Goal: Navigation & Orientation: Find specific page/section

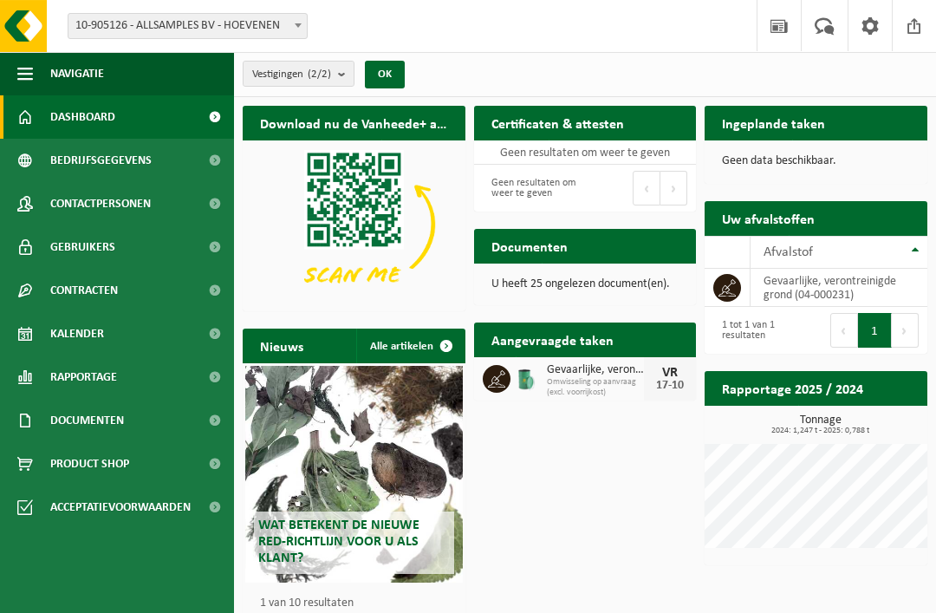
click at [80, 160] on span "Bedrijfsgegevens" at bounding box center [100, 160] width 101 height 43
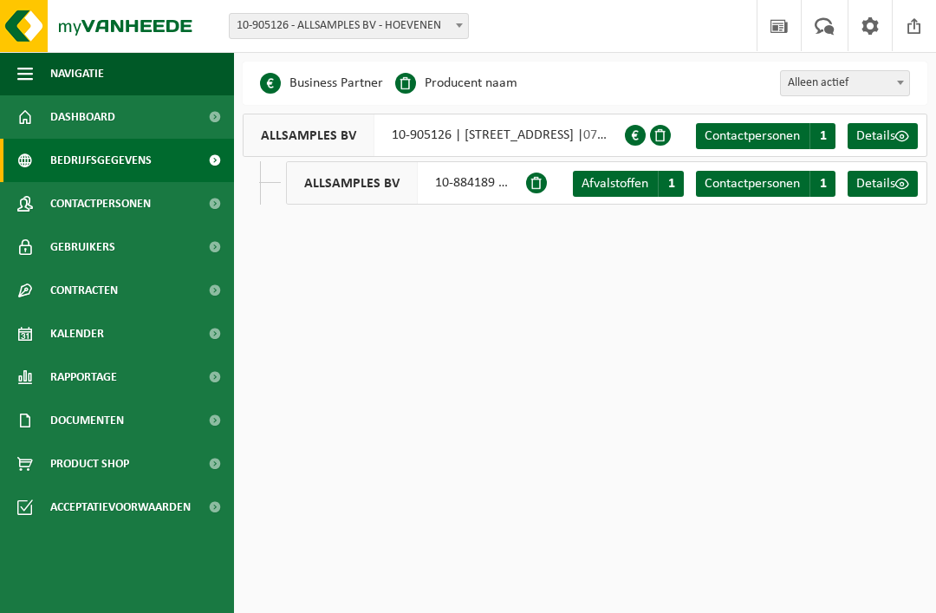
click at [545, 136] on div "ALLSAMPLES BV 10-905126 | PLASSTRAAT 131, 2940 HOEVENEN | 0788.313.654" at bounding box center [434, 135] width 382 height 43
click at [883, 142] on span "Details" at bounding box center [876, 136] width 39 height 14
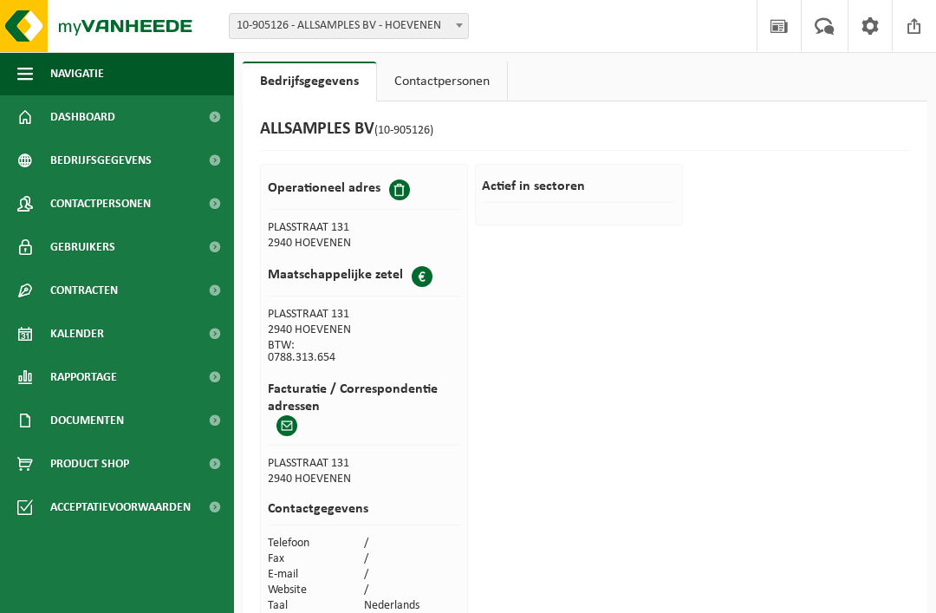
click at [401, 191] on span at bounding box center [399, 189] width 21 height 21
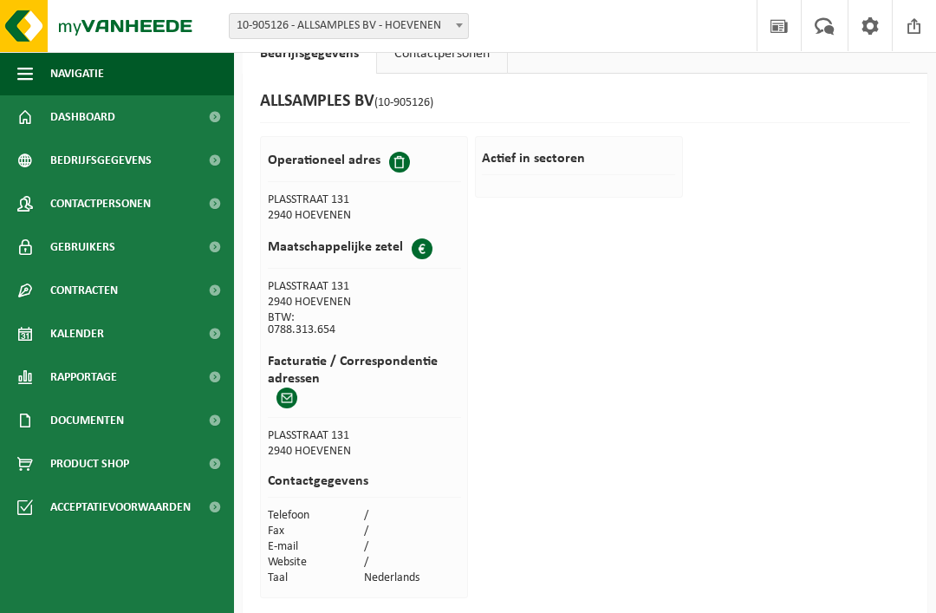
scroll to position [48, 0]
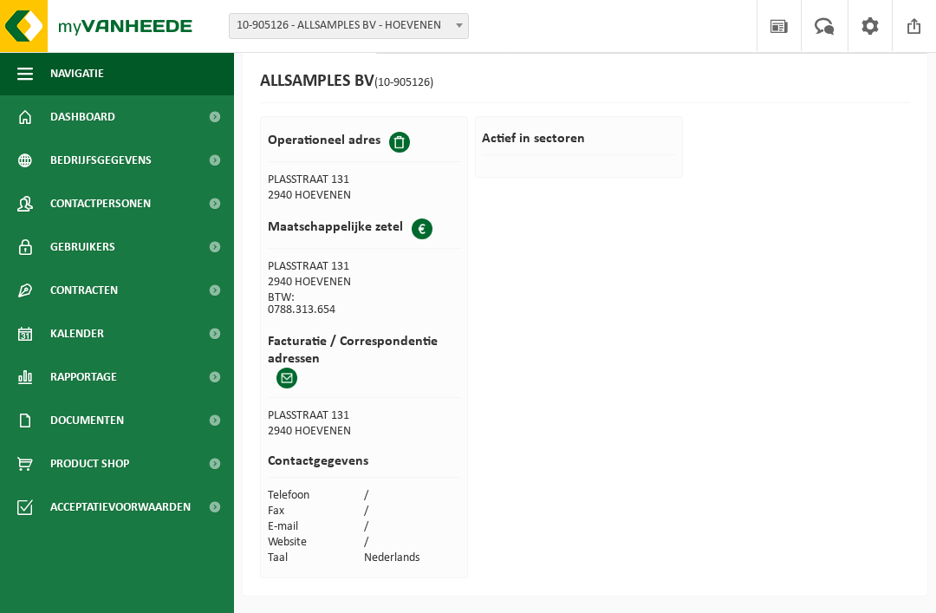
click at [400, 143] on span at bounding box center [399, 142] width 21 height 21
click at [291, 379] on span at bounding box center [287, 378] width 21 height 21
click at [81, 157] on span "Bedrijfsgegevens" at bounding box center [100, 160] width 101 height 43
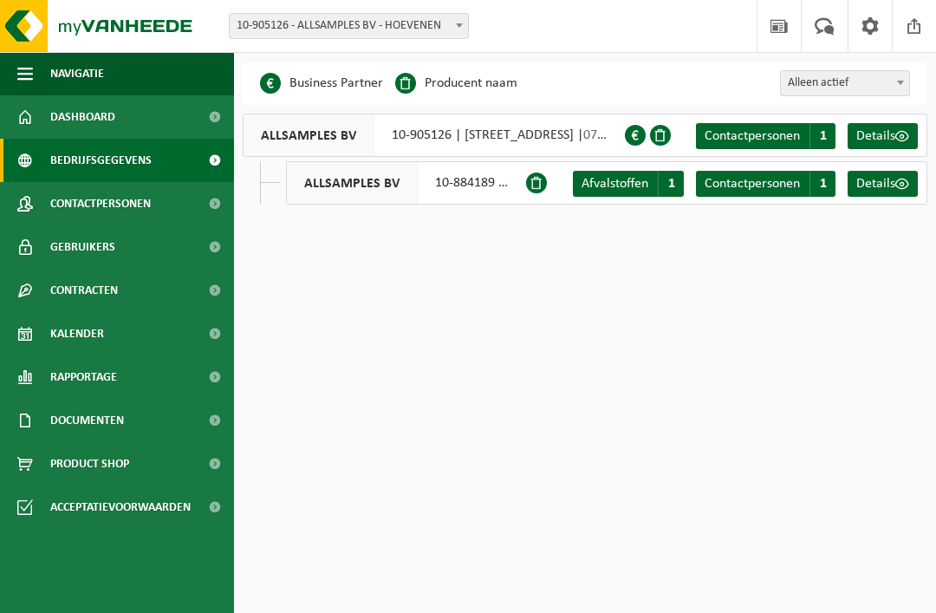
click at [892, 138] on span "Details" at bounding box center [876, 136] width 39 height 14
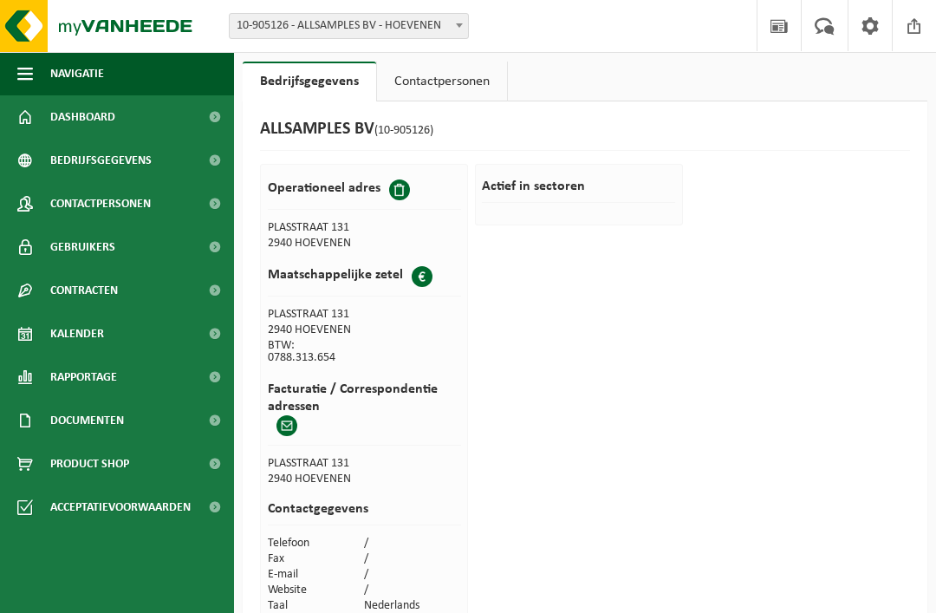
click at [480, 93] on link "Contactpersonen" at bounding box center [442, 82] width 130 height 40
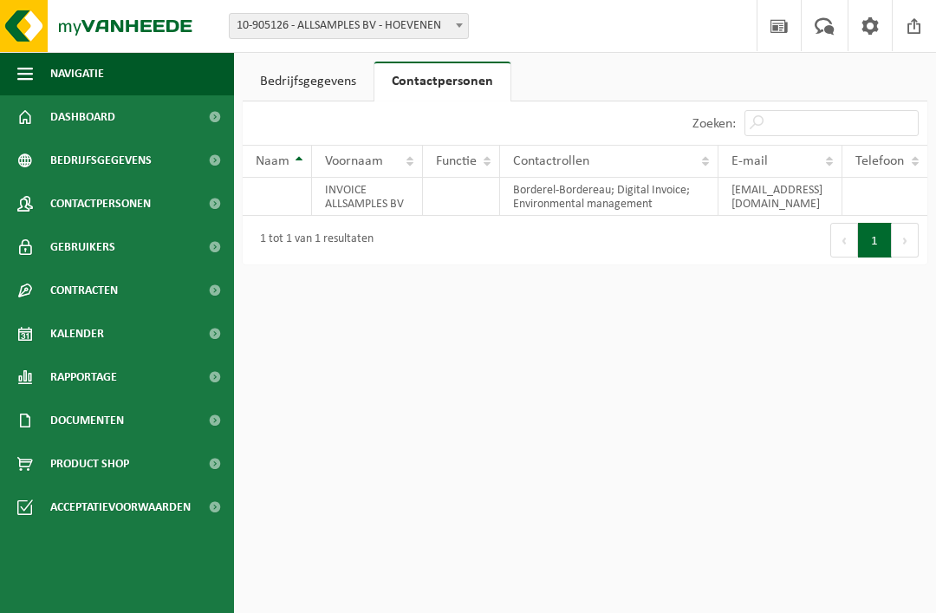
click at [293, 73] on link "Bedrijfsgegevens" at bounding box center [308, 82] width 131 height 40
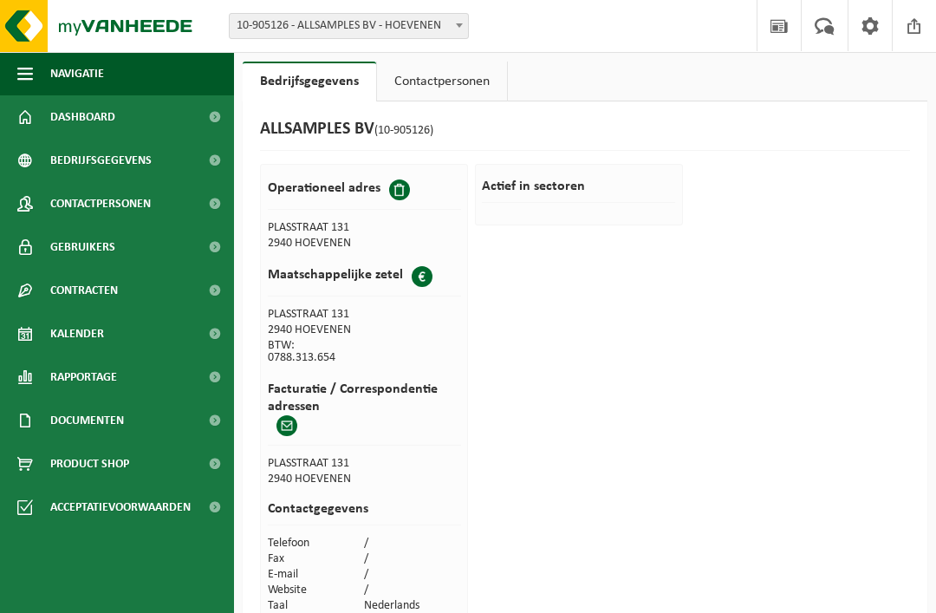
click at [389, 185] on div at bounding box center [401, 189] width 25 height 21
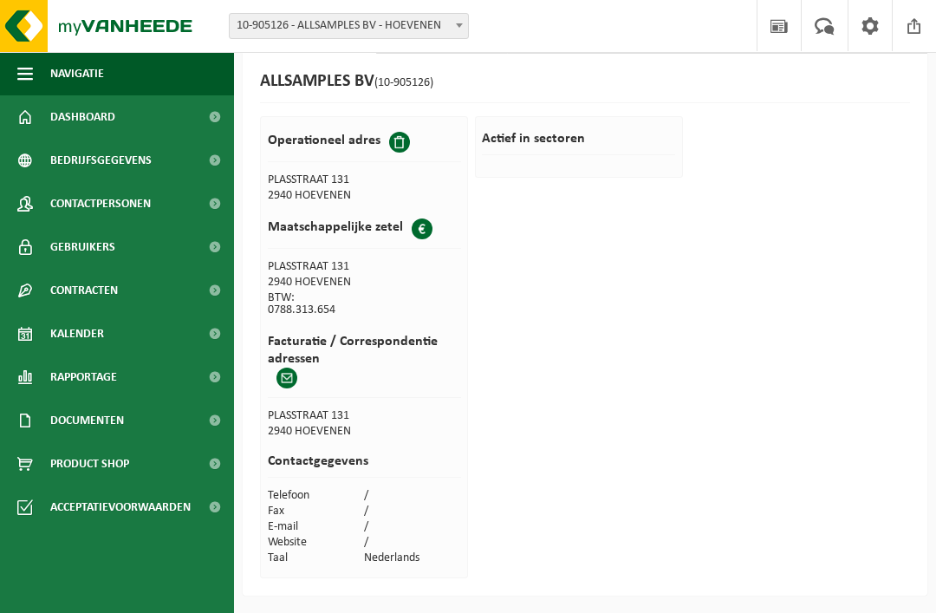
click at [69, 114] on span "Dashboard" at bounding box center [82, 116] width 65 height 43
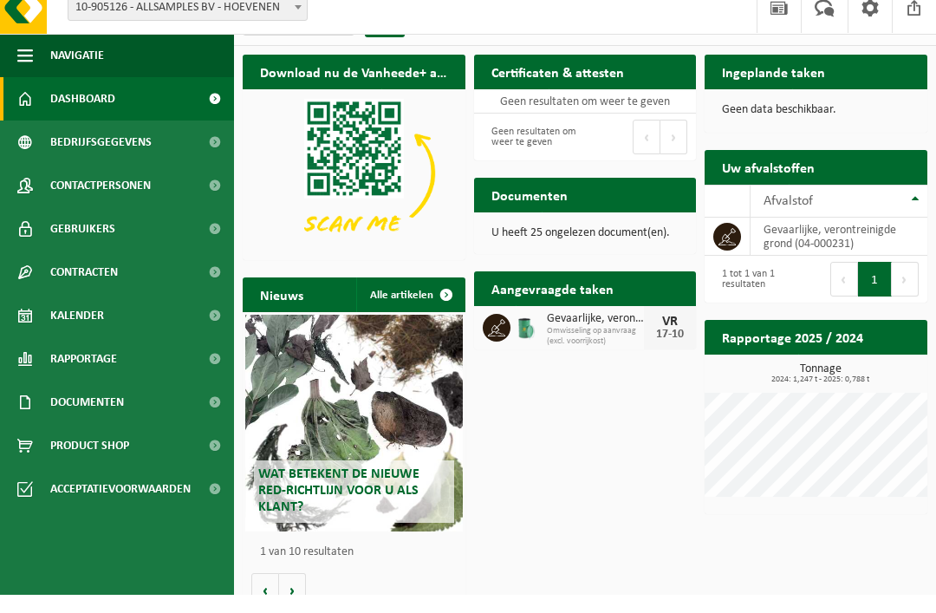
scroll to position [8, 0]
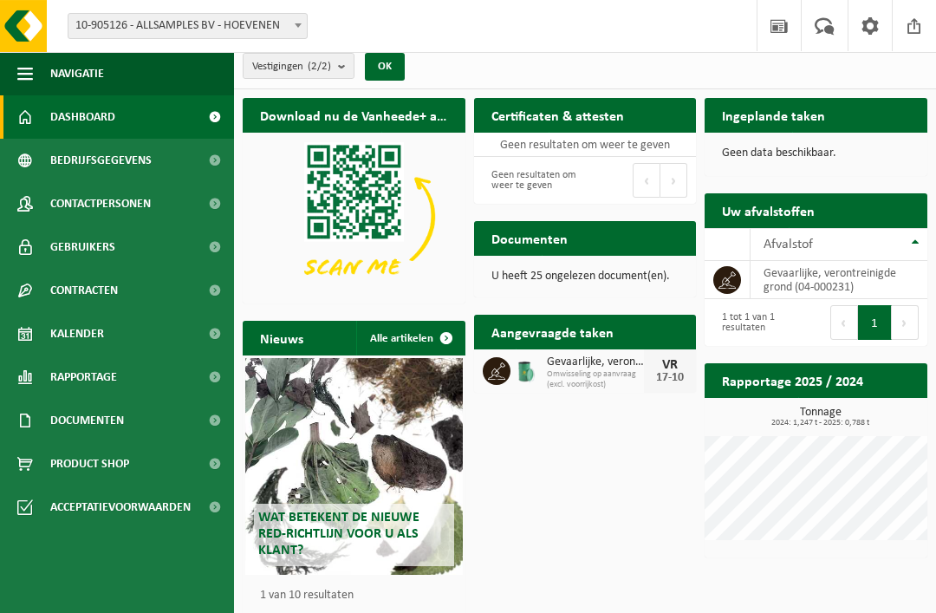
click at [73, 162] on span "Bedrijfsgegevens" at bounding box center [100, 160] width 101 height 43
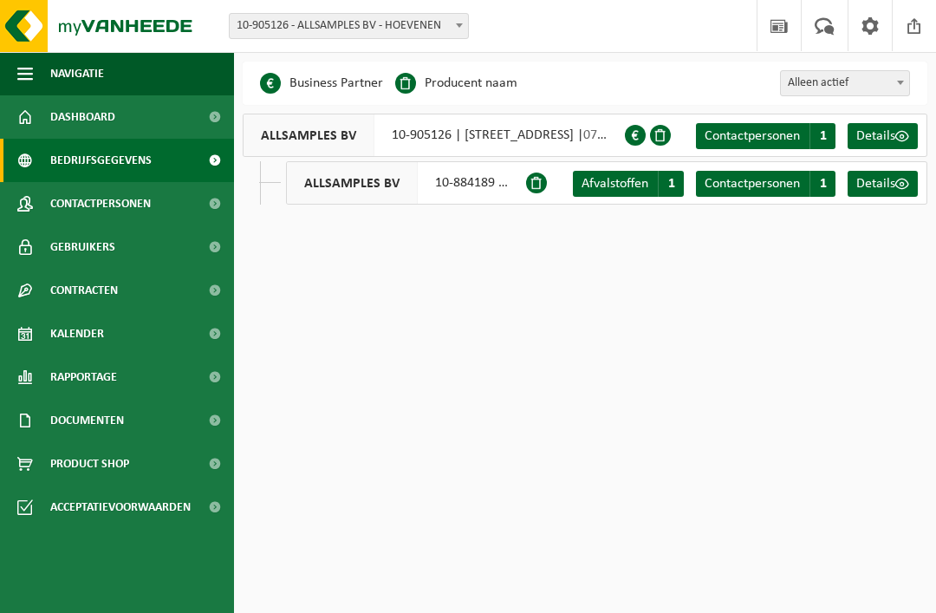
click at [894, 187] on span "Details" at bounding box center [876, 184] width 39 height 14
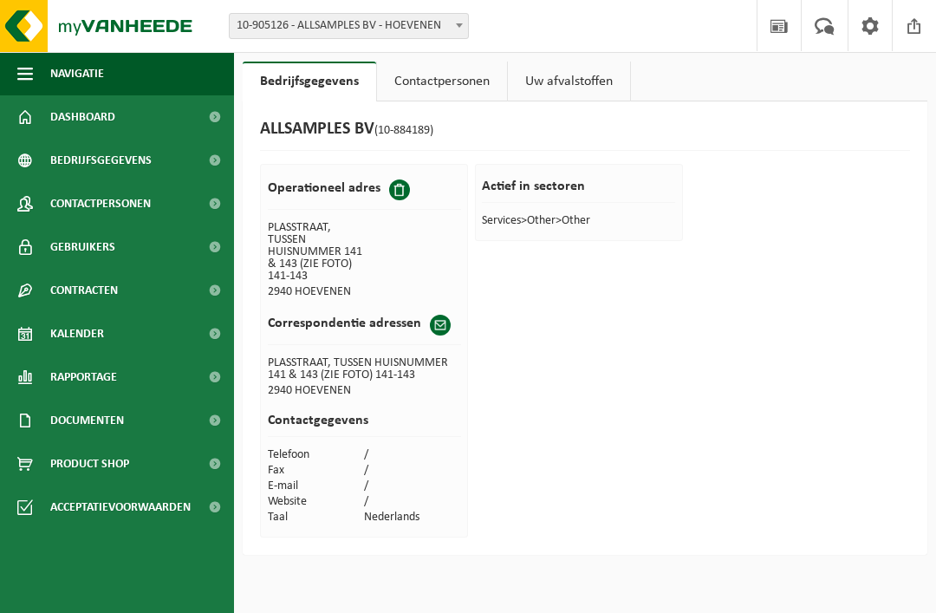
click at [401, 203] on div "Operationeel adres" at bounding box center [364, 194] width 193 height 30
click at [407, 186] on span at bounding box center [399, 189] width 21 height 21
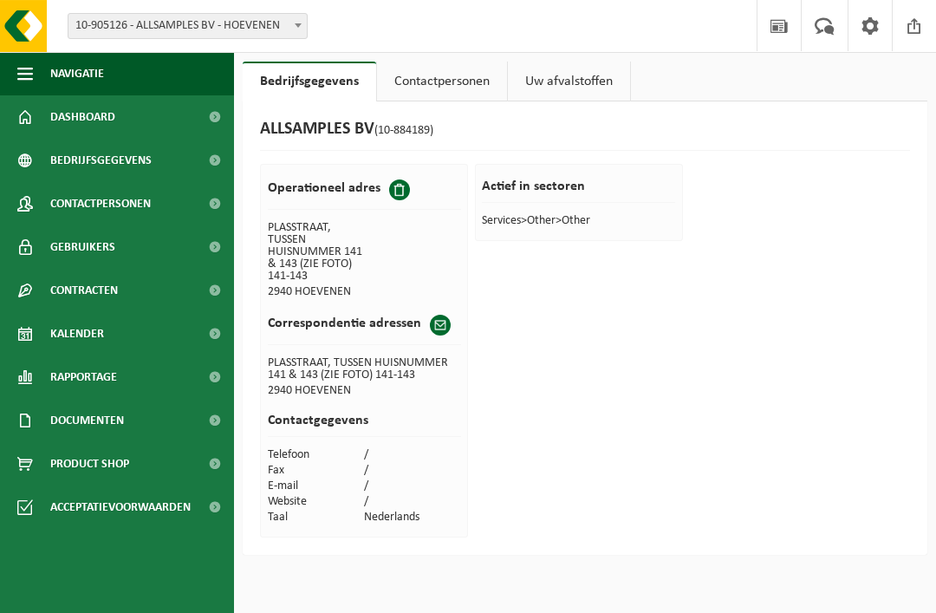
click at [76, 330] on span "Kalender" at bounding box center [77, 333] width 54 height 43
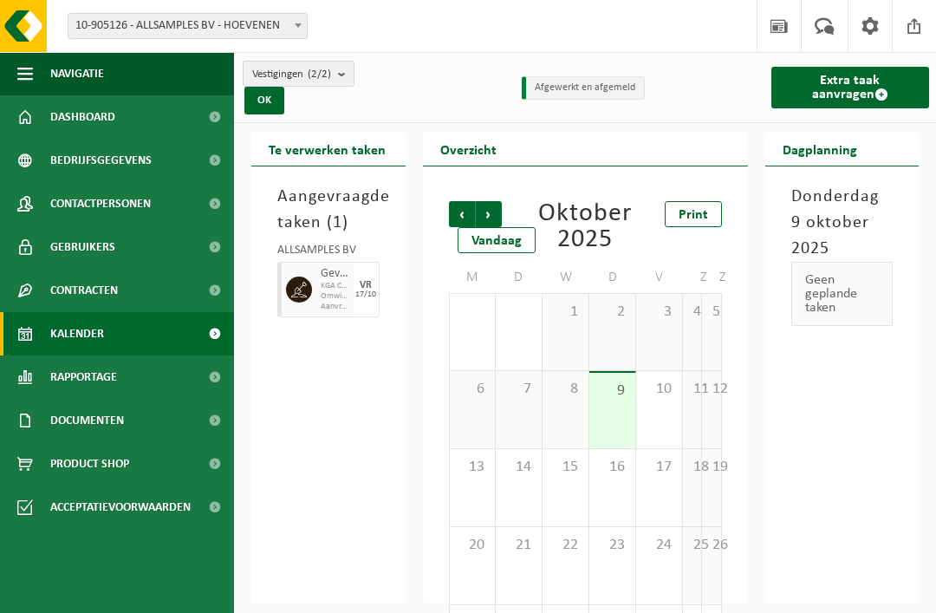
click at [836, 36] on span at bounding box center [825, 25] width 29 height 51
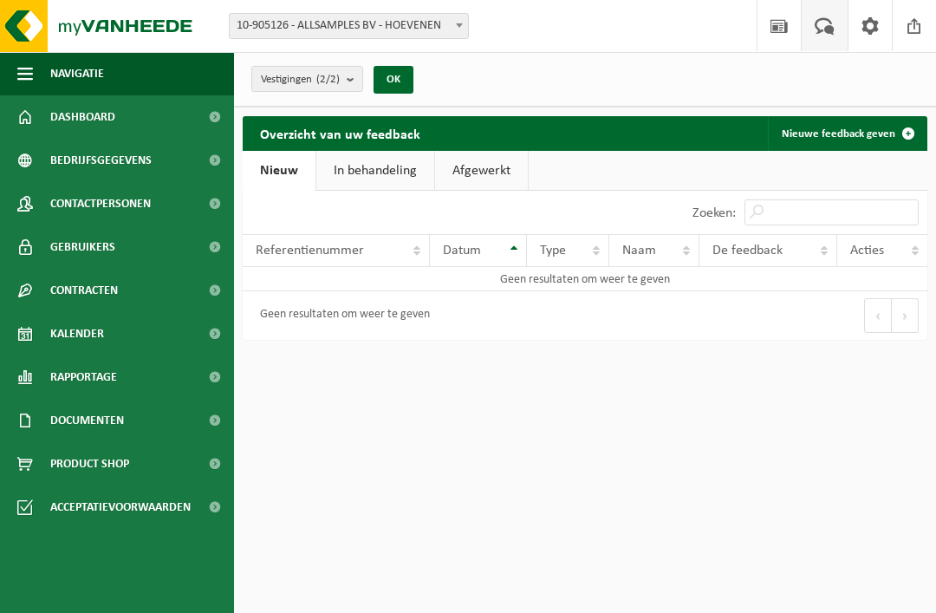
click at [275, 30] on span "10-905126 - ALLSAMPLES BV - HOEVENEN" at bounding box center [349, 26] width 238 height 24
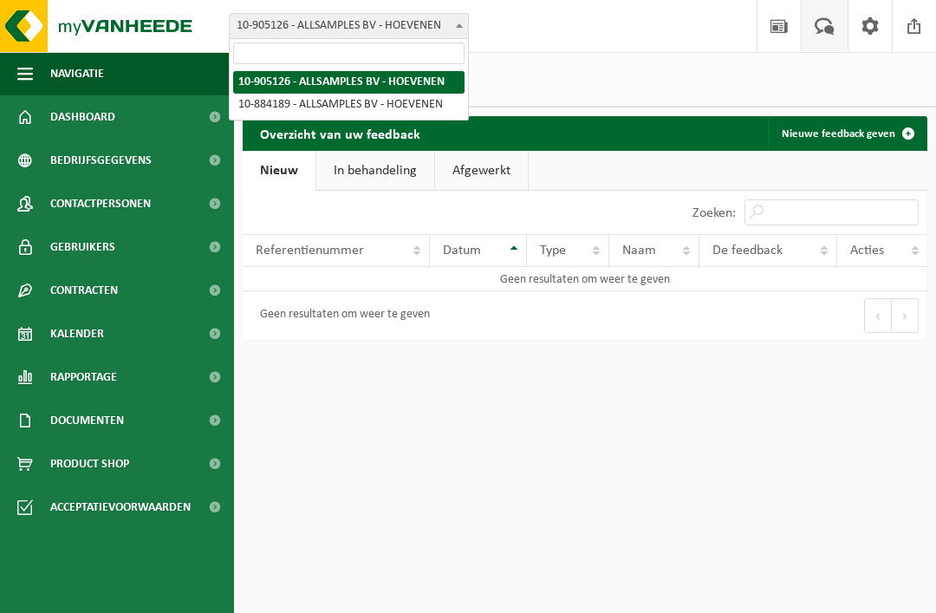
click at [29, 77] on span "button" at bounding box center [25, 73] width 16 height 43
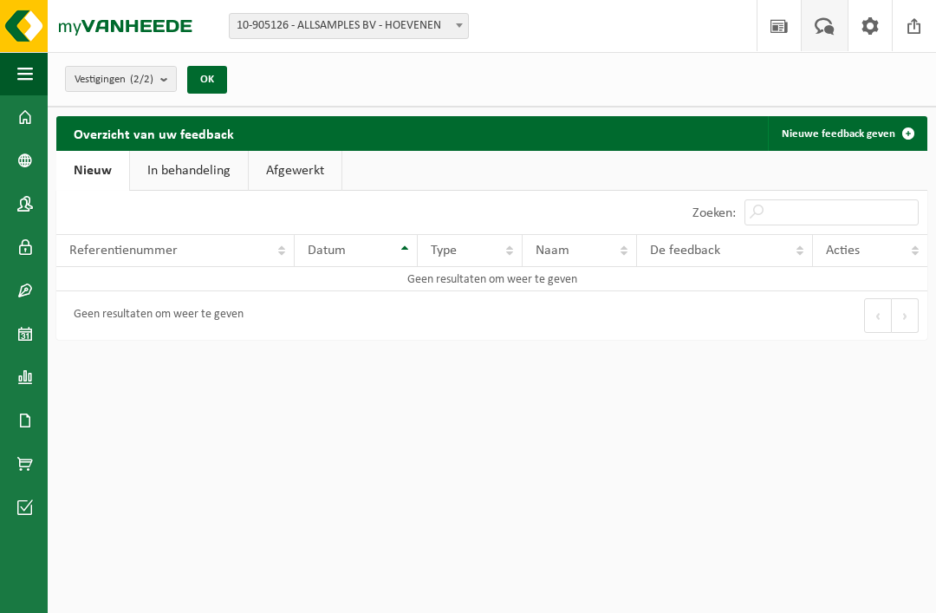
click at [22, 75] on span "button" at bounding box center [25, 73] width 16 height 43
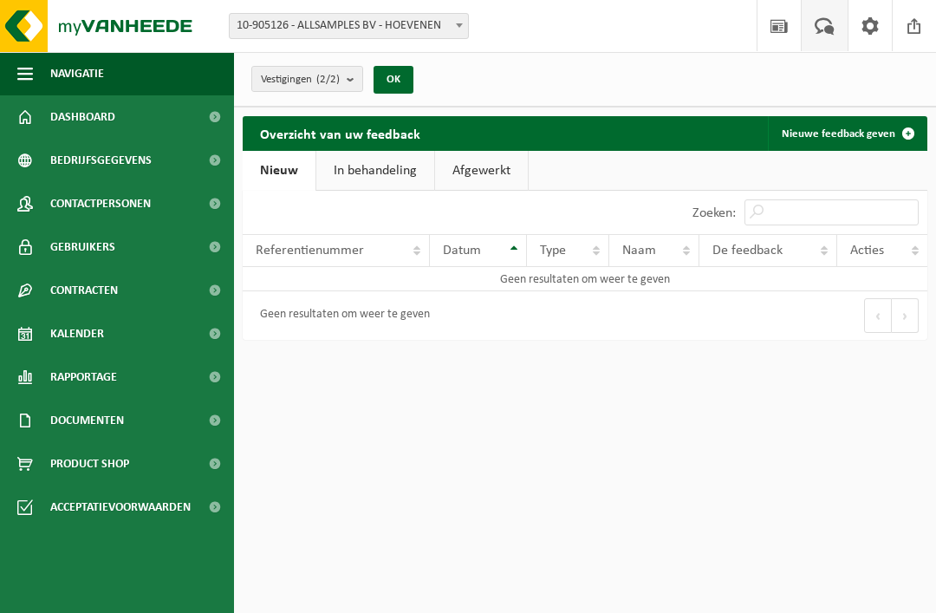
click at [63, 116] on span "Dashboard" at bounding box center [82, 116] width 65 height 43
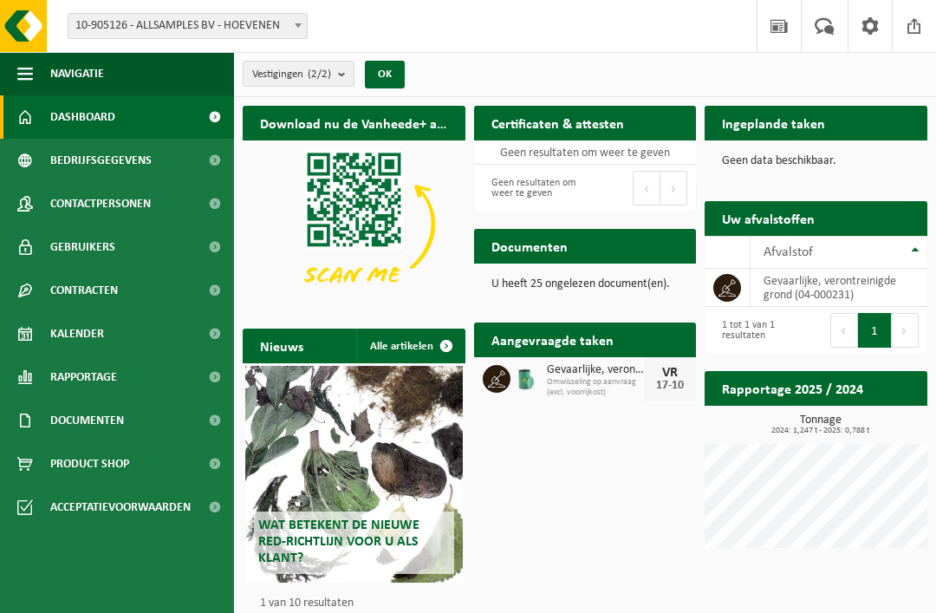
click at [102, 155] on span "Bedrijfsgegevens" at bounding box center [100, 160] width 101 height 43
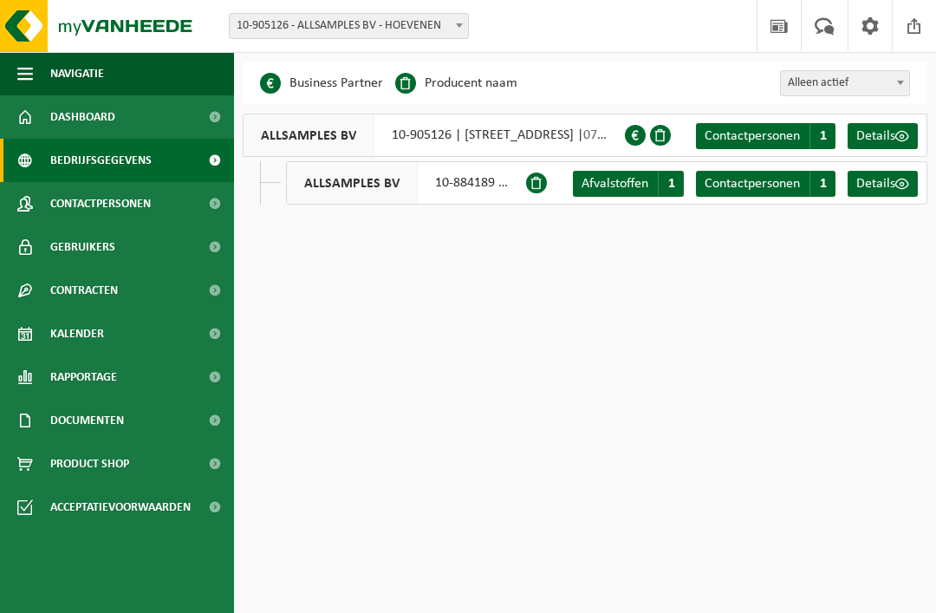
click at [543, 179] on span at bounding box center [536, 183] width 21 height 21
click at [286, 183] on div "ALLSAMPLES BV 10-884189 | PLASSTRAAT, TUSSEN HUISNUMMER 141 & 143 (ZIE FOTO) 14…" at bounding box center [607, 182] width 642 height 43
click at [286, 186] on div "ALLSAMPLES BV 10-884189 | PLASSTRAAT, TUSSEN HUISNUMMER 141 & 143 (ZIE FOTO) 14…" at bounding box center [607, 182] width 642 height 43
click at [878, 26] on span at bounding box center [871, 25] width 26 height 51
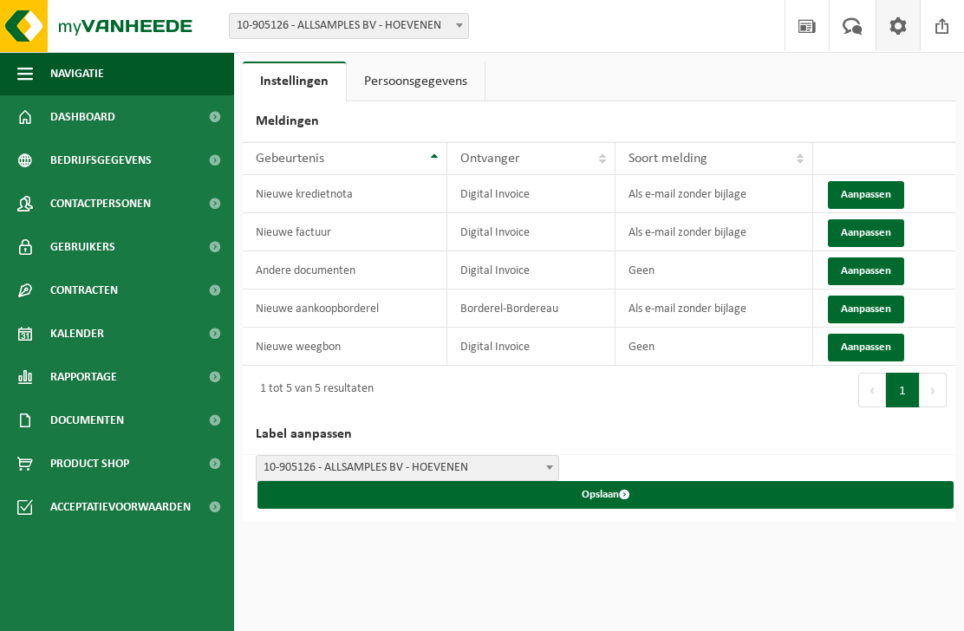
click at [354, 460] on span "10-905126 - ALLSAMPLES BV - HOEVENEN" at bounding box center [408, 468] width 302 height 24
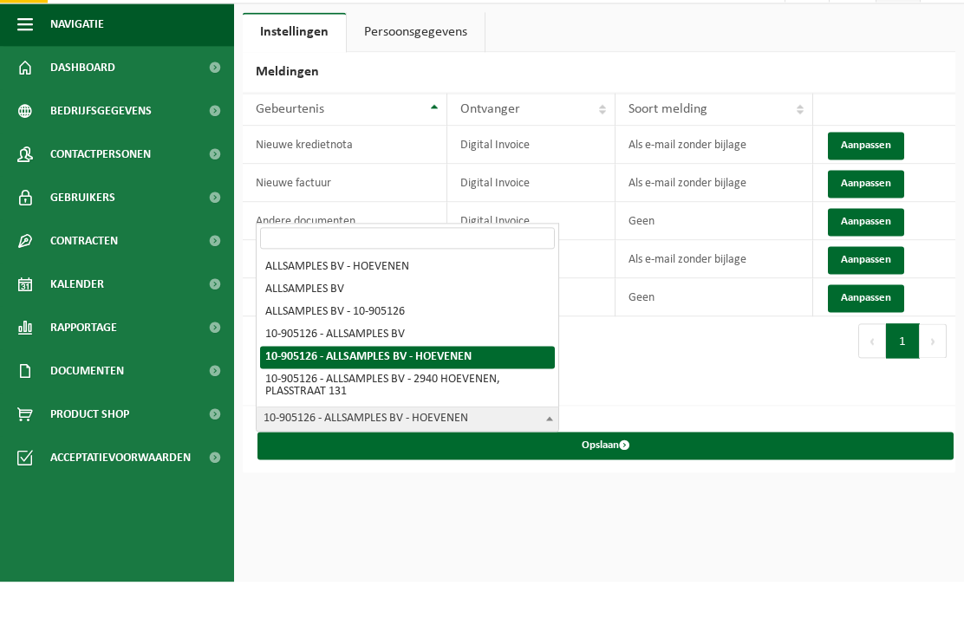
click at [682, 414] on h2 "Label aanpassen" at bounding box center [599, 434] width 713 height 41
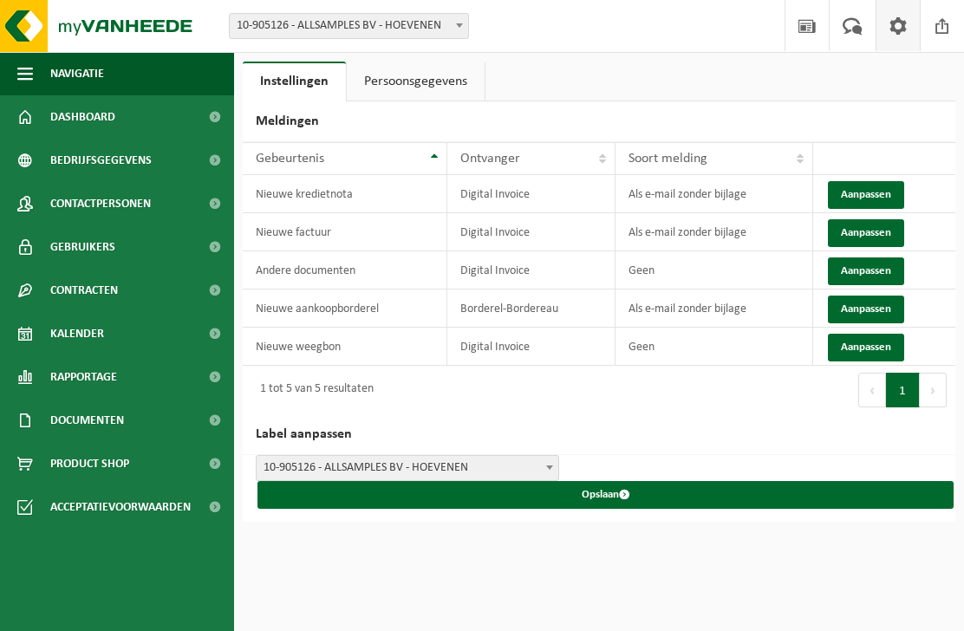
click at [405, 88] on link "Persoonsgegevens" at bounding box center [416, 82] width 138 height 40
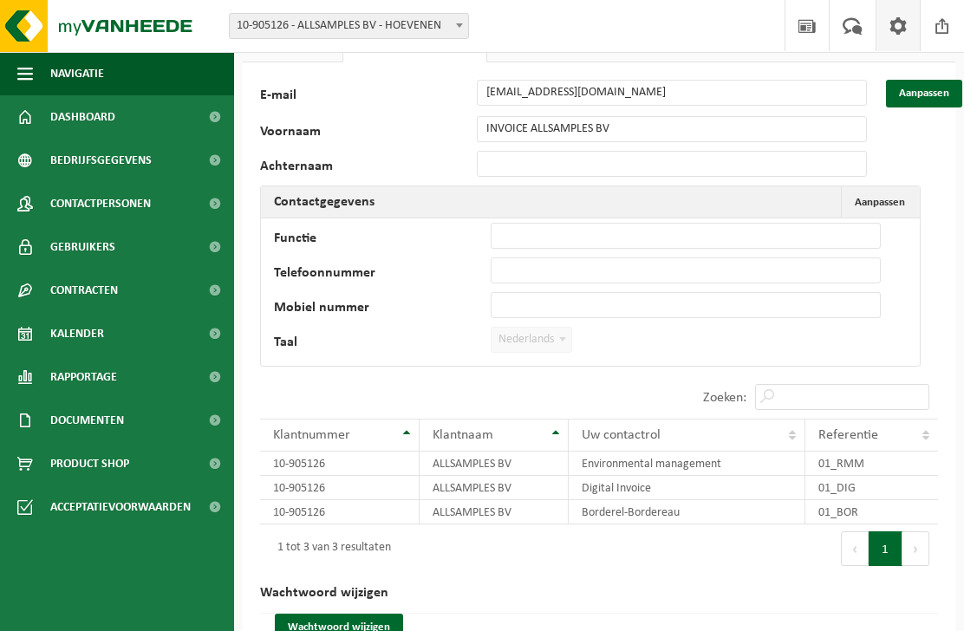
scroll to position [88, 0]
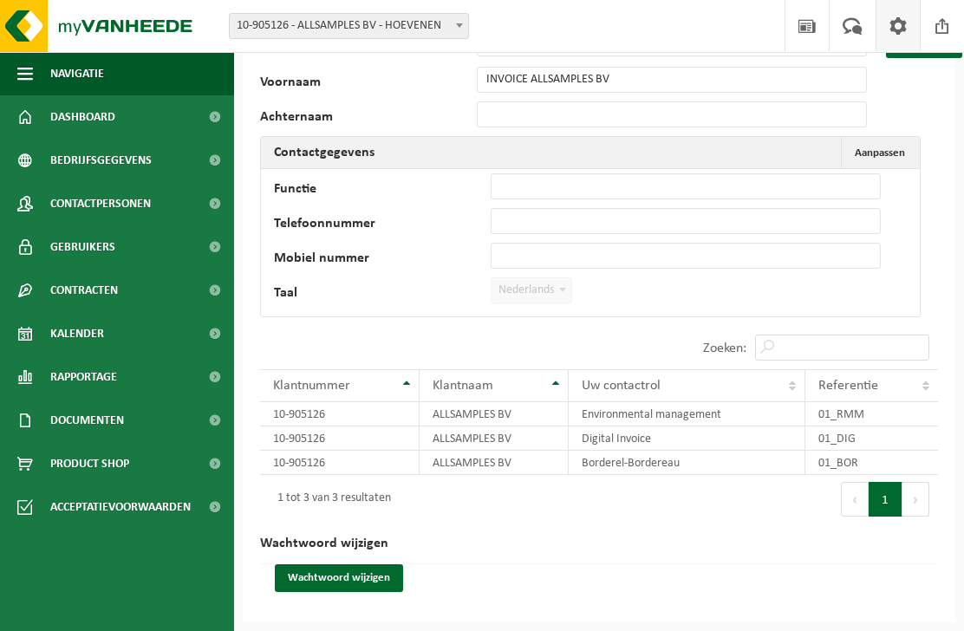
click at [86, 296] on span "Contracten" at bounding box center [84, 290] width 68 height 43
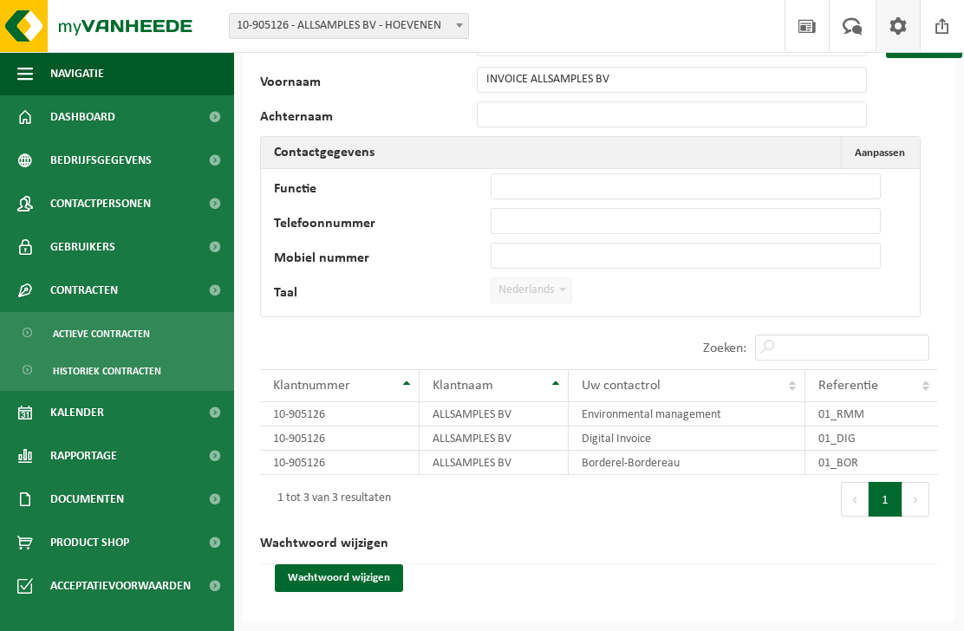
click at [82, 329] on span "Actieve contracten" at bounding box center [101, 333] width 97 height 33
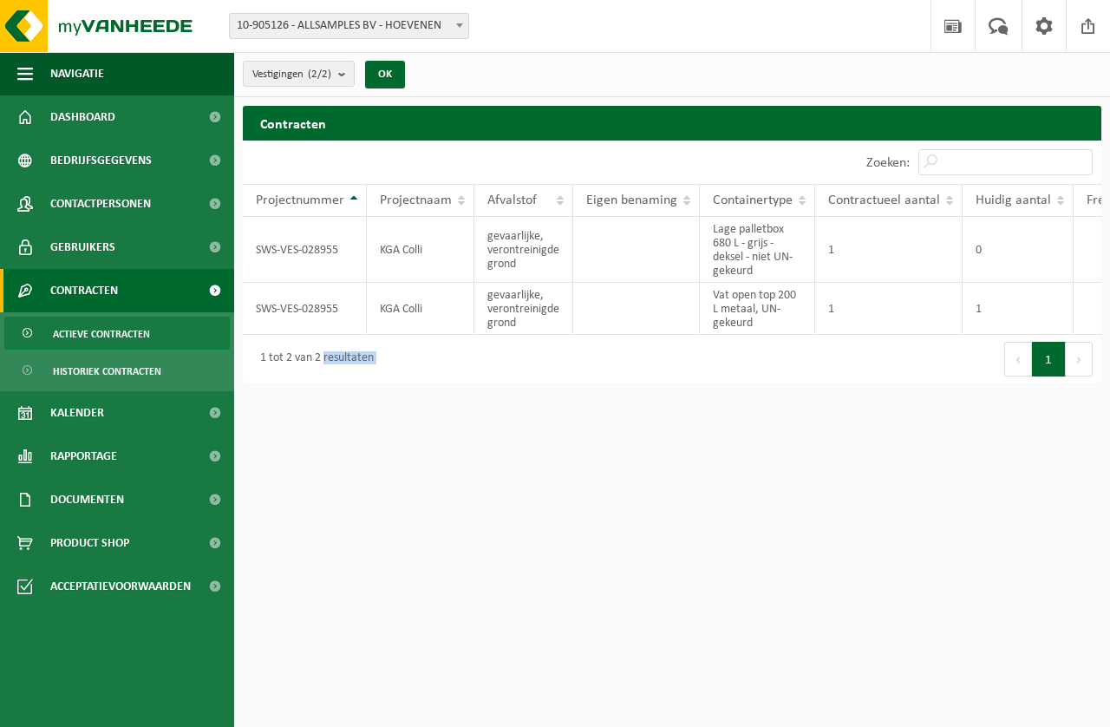
click at [946, 31] on span at bounding box center [953, 25] width 26 height 51
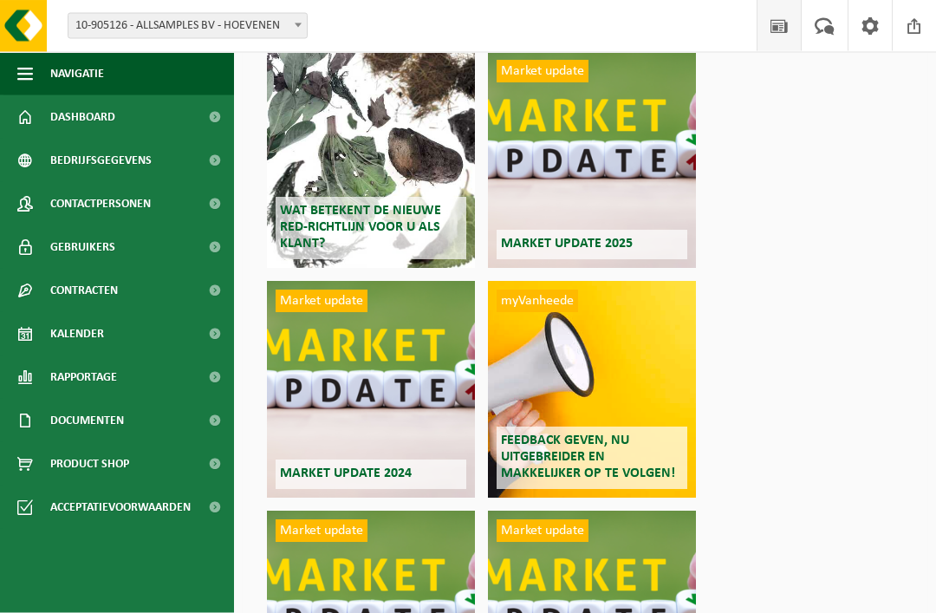
scroll to position [125, 0]
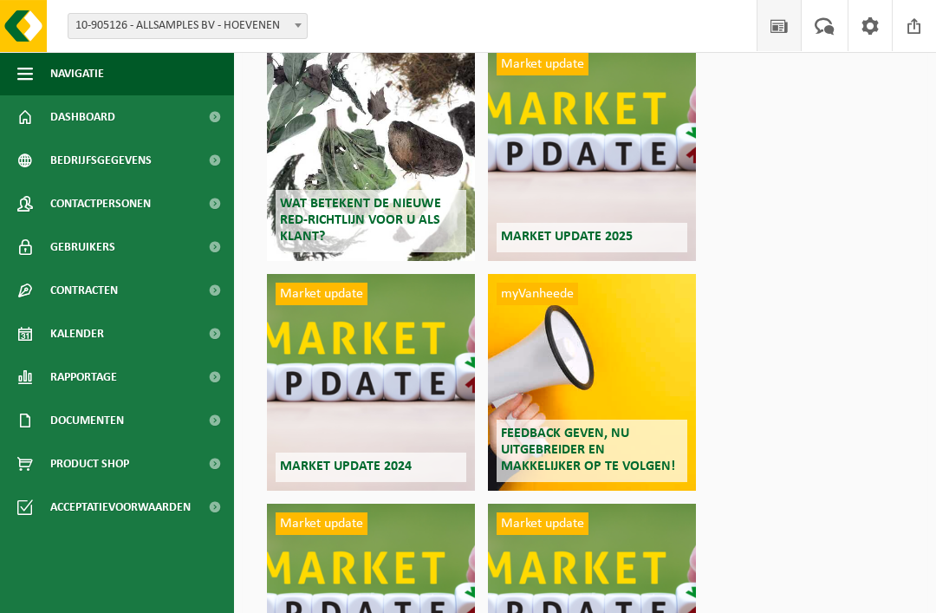
click at [825, 27] on span at bounding box center [825, 25] width 29 height 51
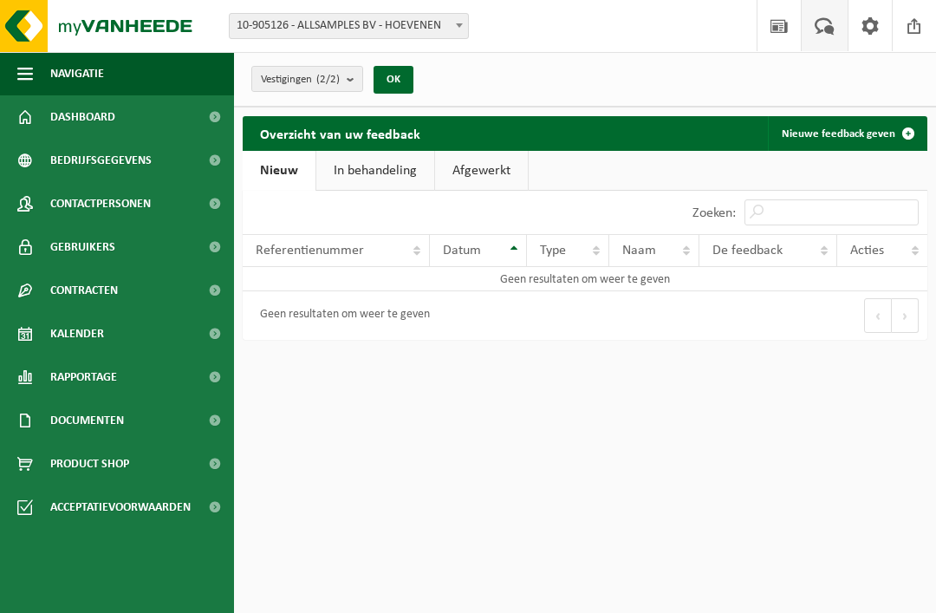
click at [86, 420] on span "Documenten" at bounding box center [87, 420] width 74 height 43
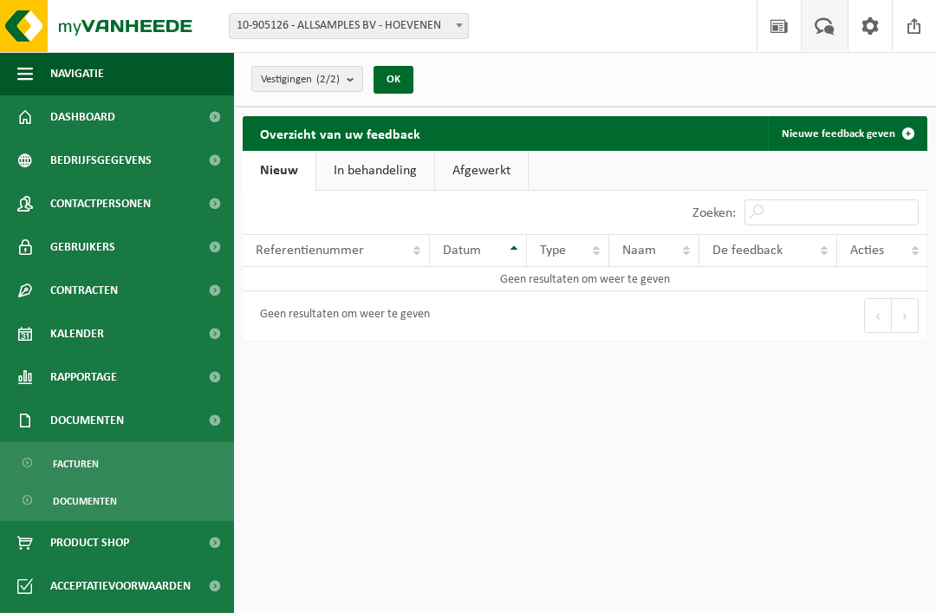
click at [78, 463] on span "Facturen" at bounding box center [76, 463] width 46 height 33
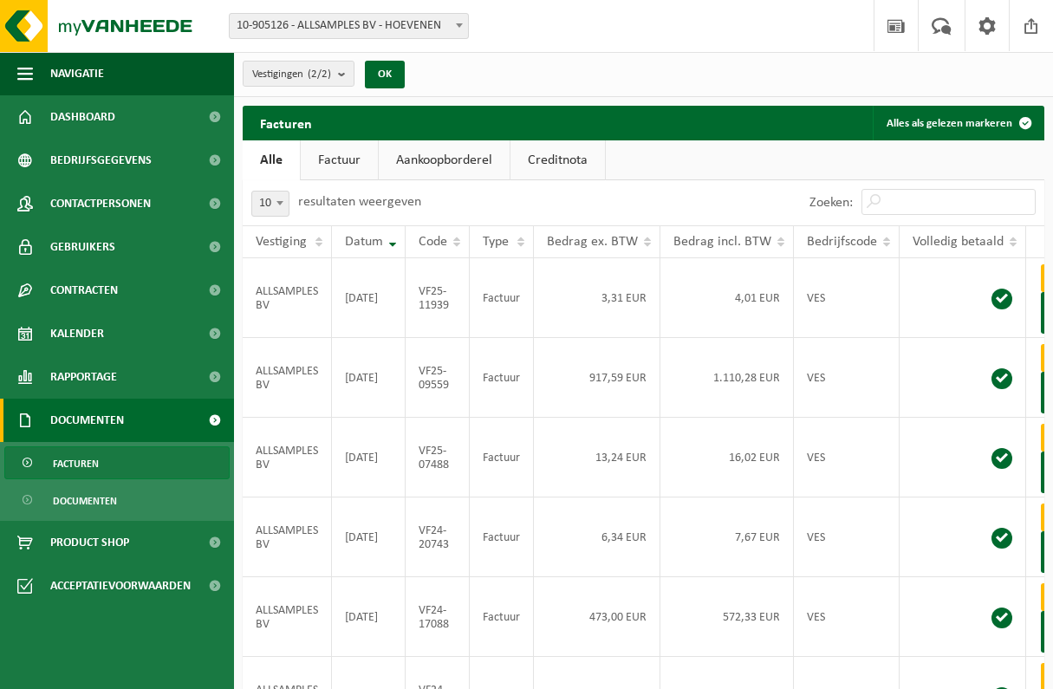
click at [79, 153] on span "Bedrijfsgegevens" at bounding box center [100, 160] width 101 height 43
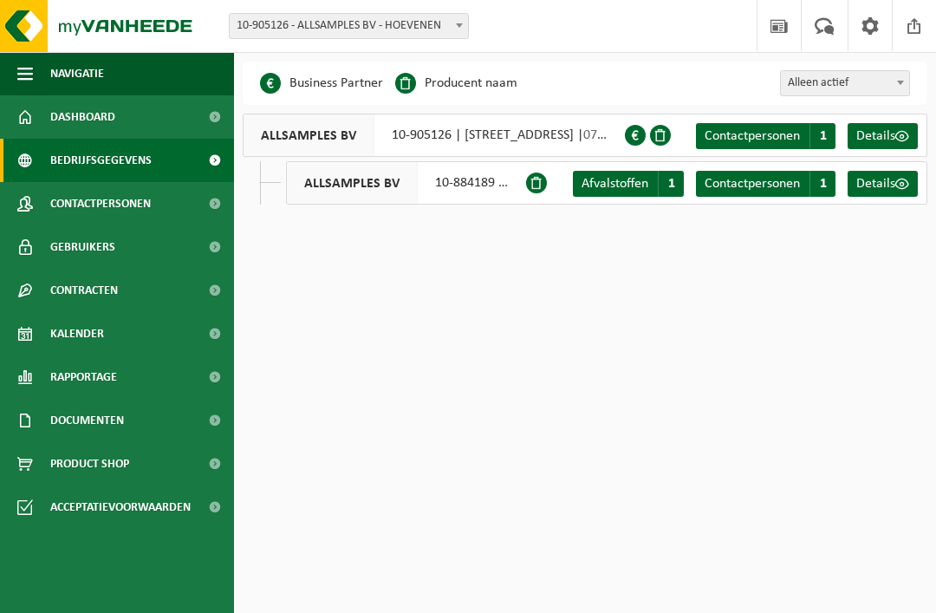
click at [538, 186] on span at bounding box center [536, 183] width 21 height 21
click at [549, 180] on div at bounding box center [538, 182] width 25 height 43
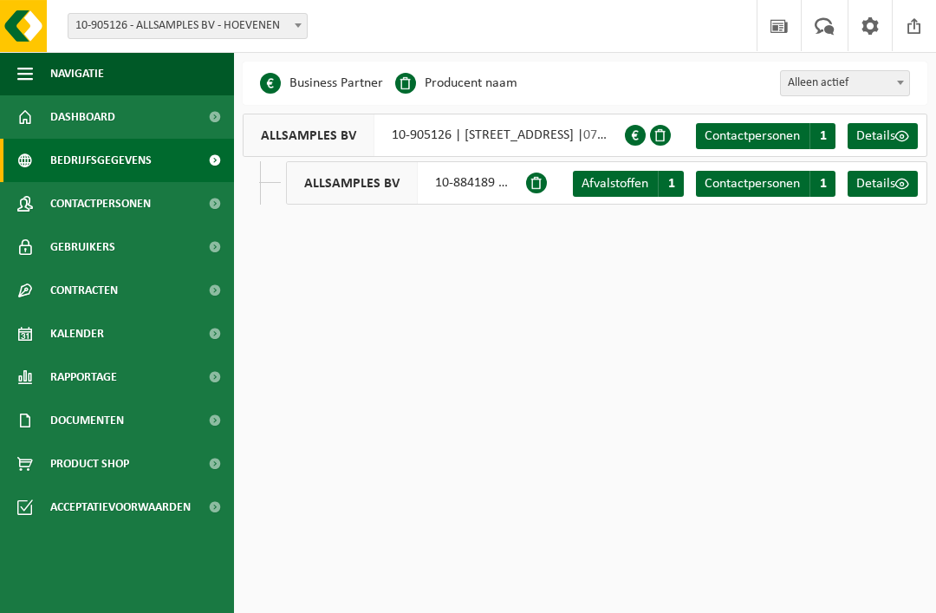
click at [886, 148] on link "Details" at bounding box center [883, 136] width 70 height 26
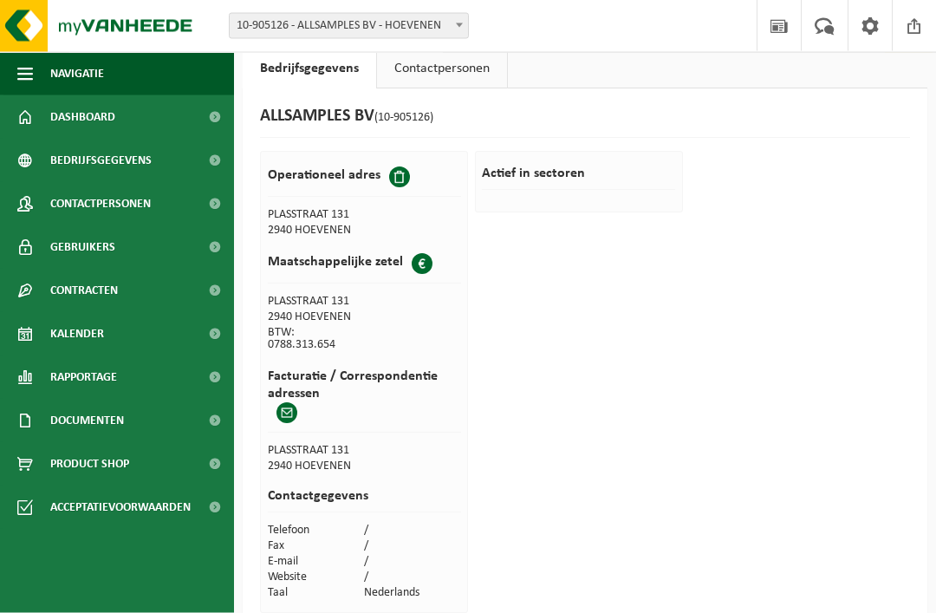
scroll to position [48, 0]
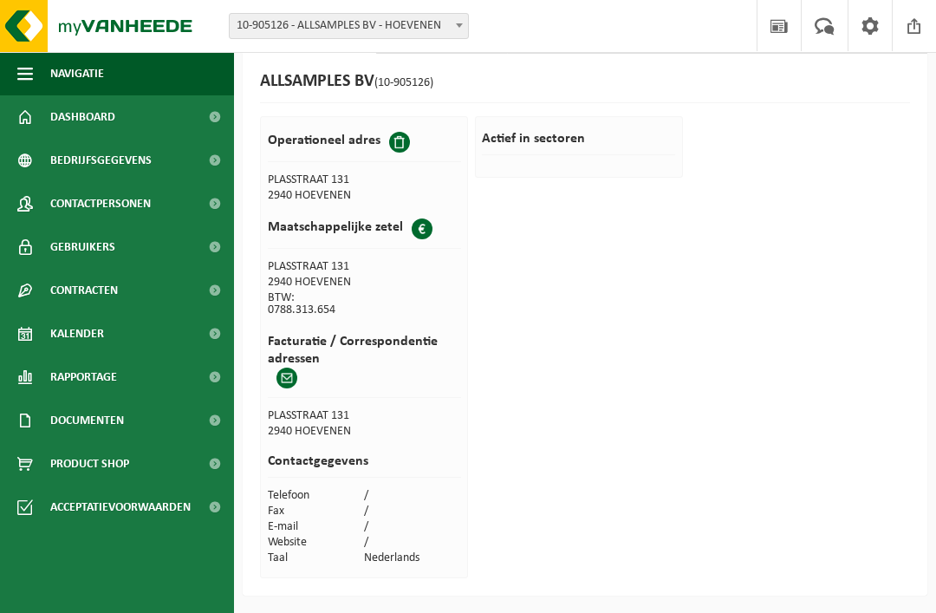
click at [411, 151] on div at bounding box center [401, 142] width 25 height 21
click at [403, 151] on div at bounding box center [401, 142] width 25 height 21
click at [399, 137] on span at bounding box center [399, 142] width 21 height 21
click at [392, 143] on span at bounding box center [399, 142] width 21 height 21
click at [397, 135] on span at bounding box center [399, 142] width 21 height 21
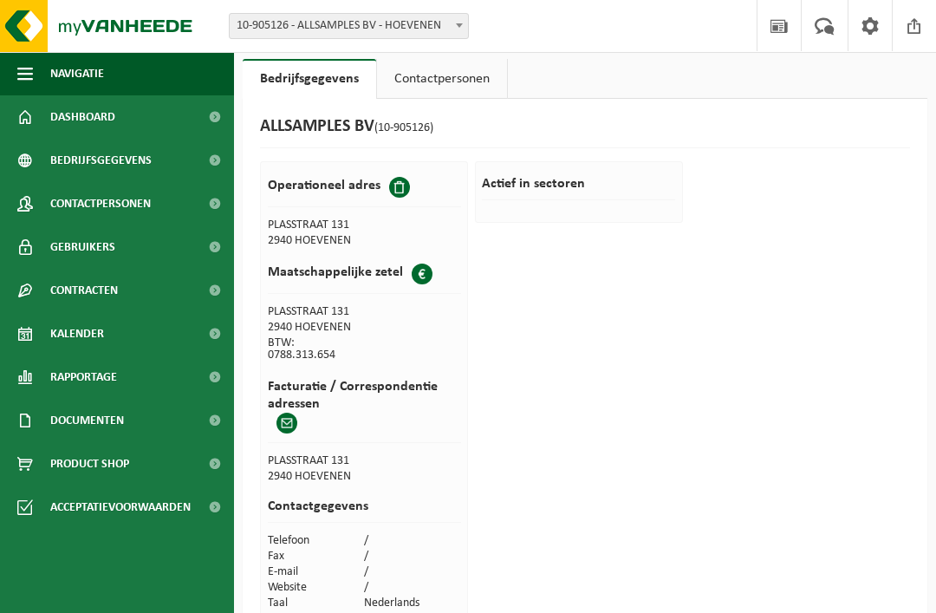
scroll to position [0, 0]
